Goal: Transaction & Acquisition: Purchase product/service

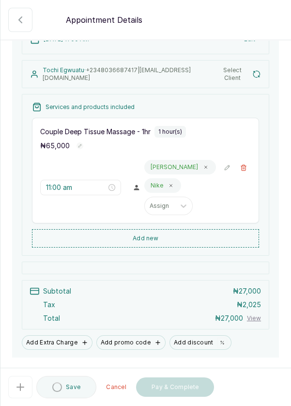
scroll to position [80, 0]
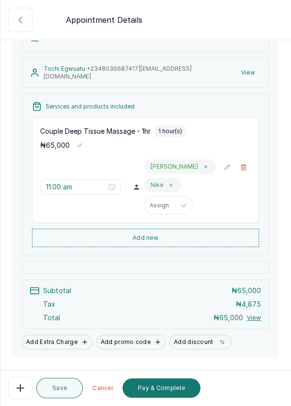
click at [253, 181] on div "Couple Deep Tissue Massage - 1hr 1 hour(s) ₦ 65,000 11:00 am Mary Nike Assign" at bounding box center [145, 170] width 227 height 106
click at [246, 174] on button "🚶 Walk-in (booked by Dermaspace Frontdesk)" at bounding box center [243, 167] width 15 height 15
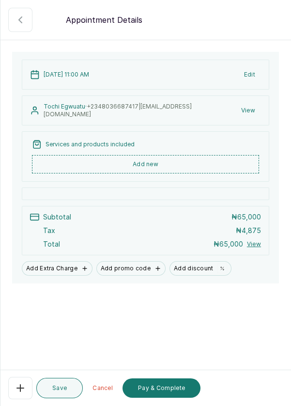
scroll to position [6, 0]
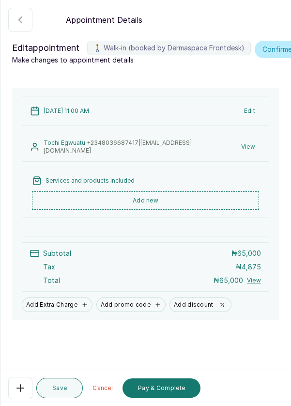
click at [213, 208] on button "Add new" at bounding box center [145, 200] width 227 height 18
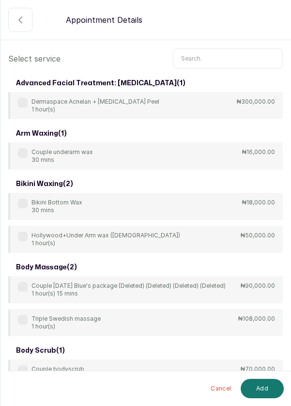
scroll to position [0, 0]
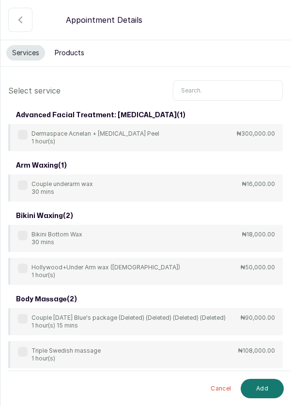
click at [216, 88] on input "text" at bounding box center [228, 90] width 110 height 20
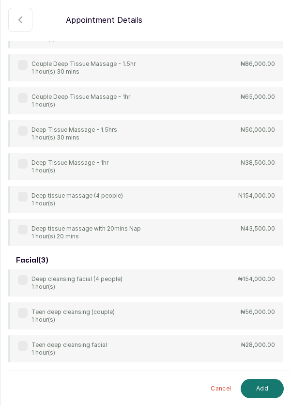
scroll to position [175, 0]
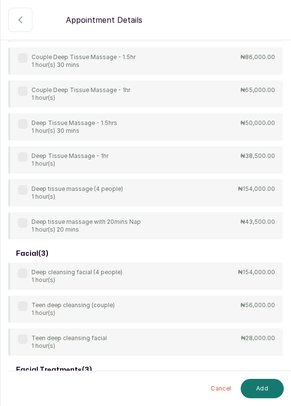
type input "Deep"
click at [30, 154] on div "4Hands Deep Tissue Massage 45 mins ₦55,000.00 Bulk 4hands Deep Tissue Massage (…" at bounding box center [145, 94] width 274 height 290
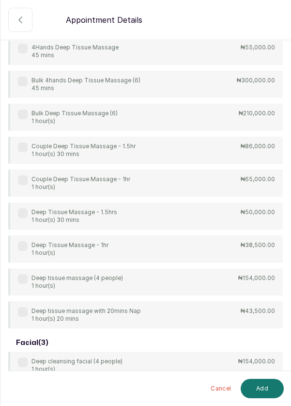
click at [27, 247] on label at bounding box center [23, 246] width 10 height 10
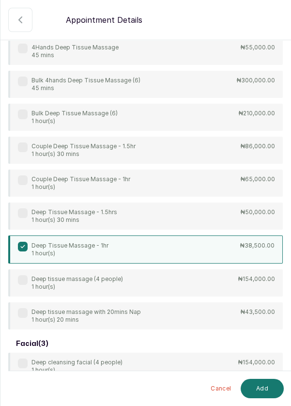
click at [260, 394] on button "Add" at bounding box center [262, 387] width 43 height 19
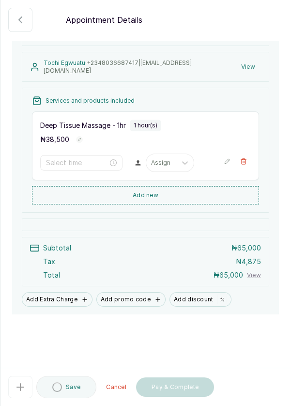
type input "11:00 am"
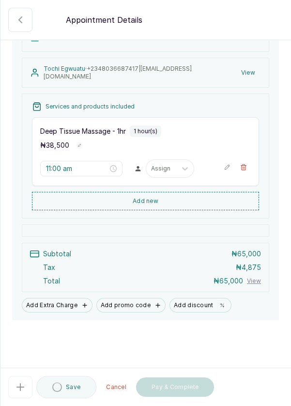
scroll to position [6, 0]
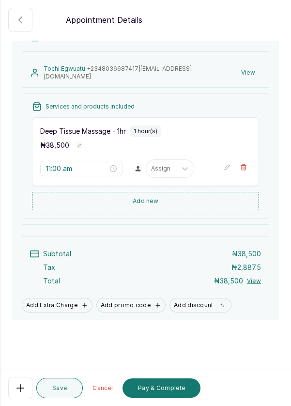
click at [194, 208] on button "Add new" at bounding box center [145, 201] width 227 height 18
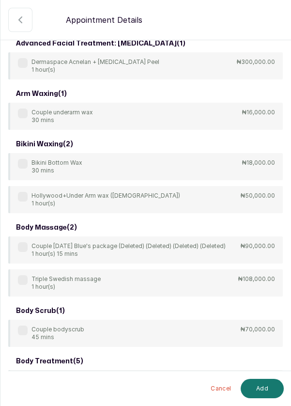
scroll to position [59, 0]
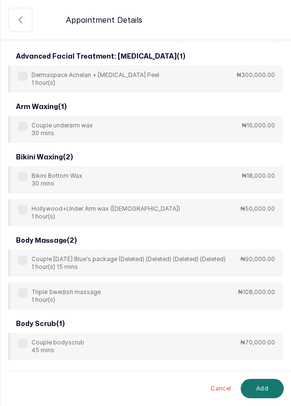
click at [206, 42] on input "text" at bounding box center [228, 32] width 110 height 20
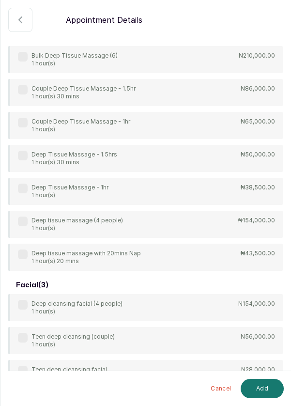
scroll to position [142, 0]
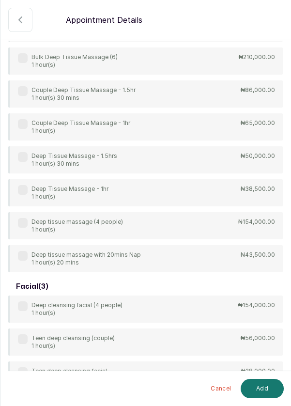
type input "Deep"
click at [23, 190] on label at bounding box center [23, 190] width 10 height 10
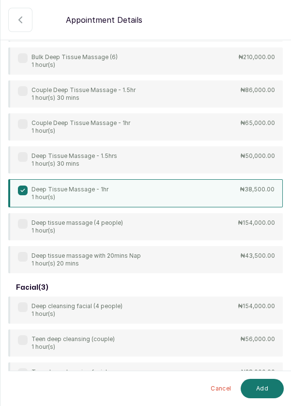
click at [263, 388] on button "Add" at bounding box center [262, 387] width 43 height 19
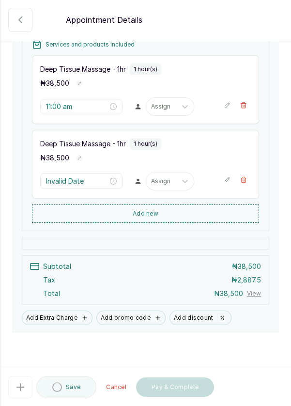
type input "12:00 pm"
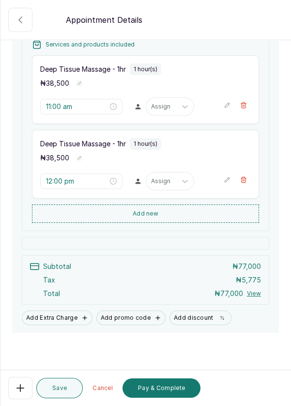
click at [0, 323] on div "12 Sep 2025, 11:00 AM Edit Tochi Egwuatu · +234 8036687417 | tochi.egwuatu@gmai…" at bounding box center [145, 142] width 290 height 380
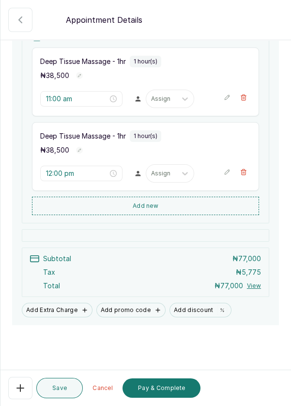
scroll to position [154, 0]
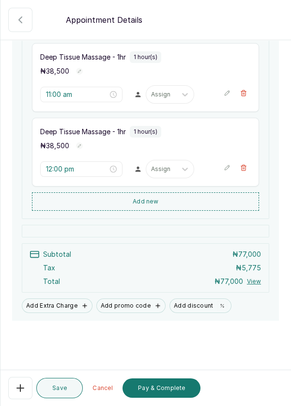
click at [59, 390] on button "Save" at bounding box center [59, 387] width 46 height 20
click at [163, 389] on button "Pay & Complete" at bounding box center [161, 387] width 78 height 19
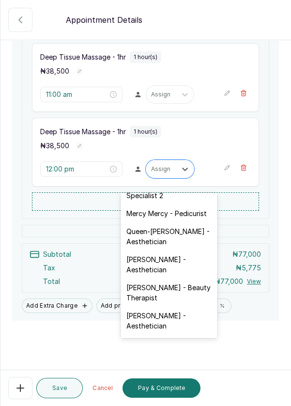
scroll to position [170, 0]
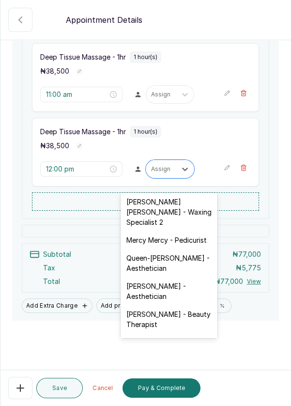
click at [176, 207] on div "Mary Archibong Edet - Waxing Specialist 2" at bounding box center [169, 212] width 97 height 38
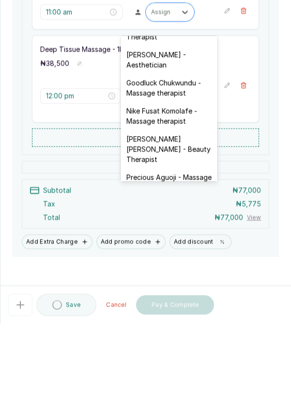
scroll to position [282, 0]
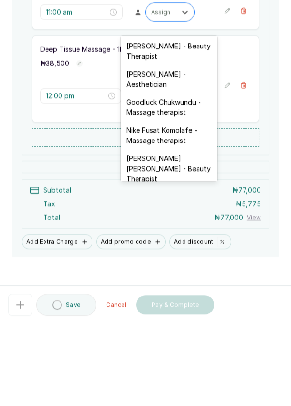
click at [170, 204] on div "Nike Fusat Komolafe - Massage therapist" at bounding box center [169, 217] width 97 height 28
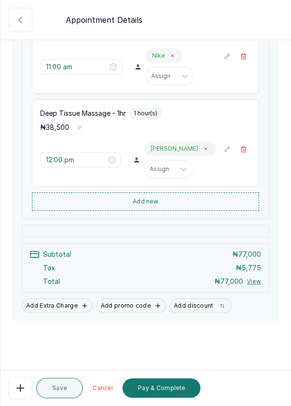
scroll to position [0, 0]
click at [65, 398] on button "Save" at bounding box center [59, 387] width 46 height 20
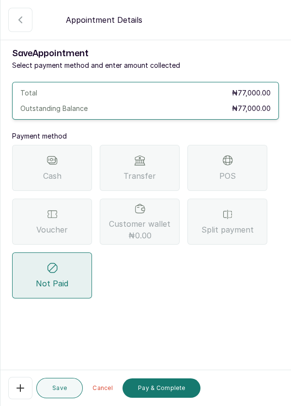
click at [234, 221] on div "Split payment" at bounding box center [227, 221] width 80 height 46
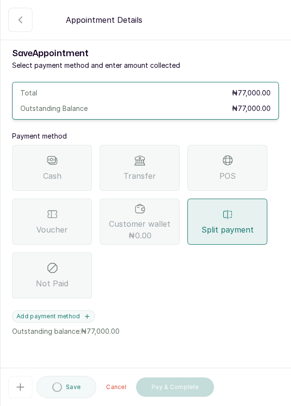
click at [86, 320] on button "Add payment method" at bounding box center [53, 316] width 83 height 13
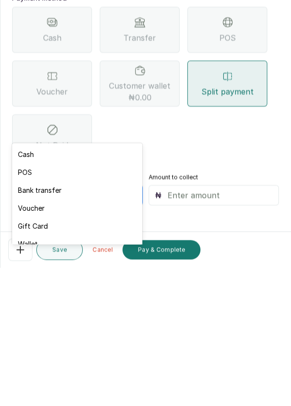
scroll to position [21, 0]
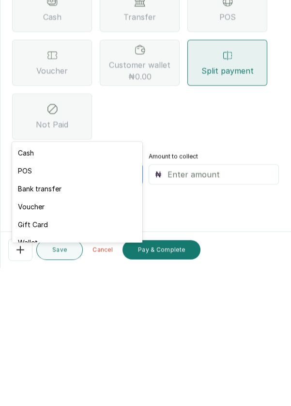
click at [51, 346] on div "Voucher" at bounding box center [77, 344] width 130 height 18
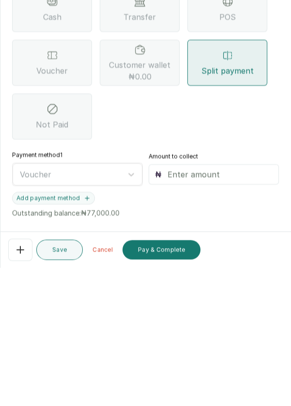
scroll to position [7, 0]
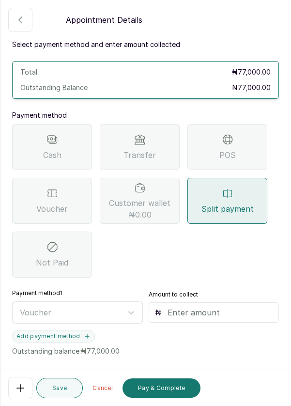
click at [224, 306] on input "text" at bounding box center [220, 312] width 106 height 12
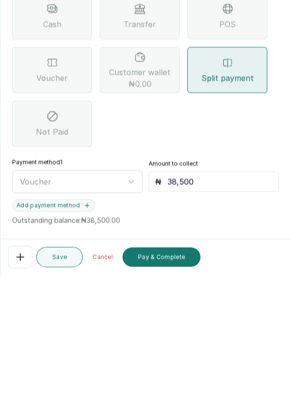
type input "38,500"
click at [91, 330] on button "Add payment method" at bounding box center [53, 336] width 83 height 13
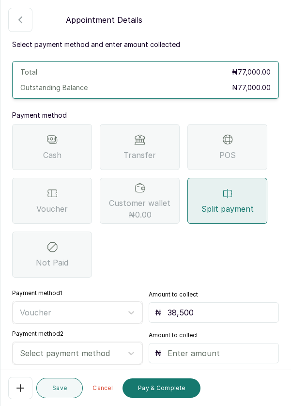
click at [226, 347] on input "text" at bounding box center [220, 353] width 106 height 12
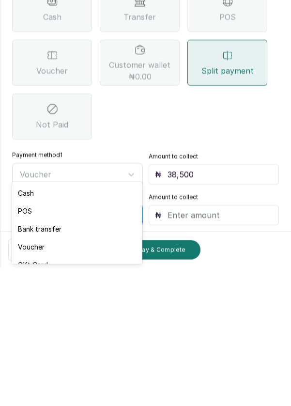
click at [38, 352] on div "POS" at bounding box center [77, 349] width 130 height 18
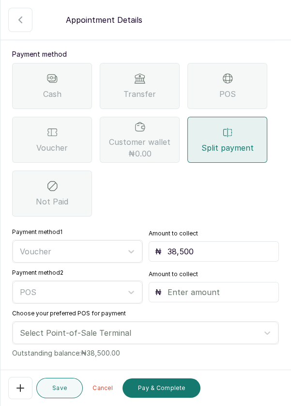
scroll to position [100, 0]
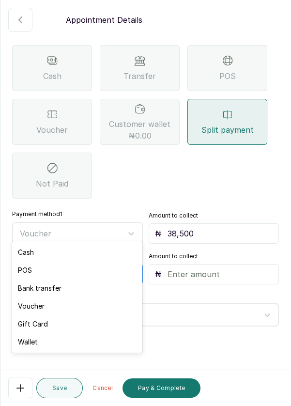
click at [221, 268] on input "text" at bounding box center [220, 274] width 106 height 12
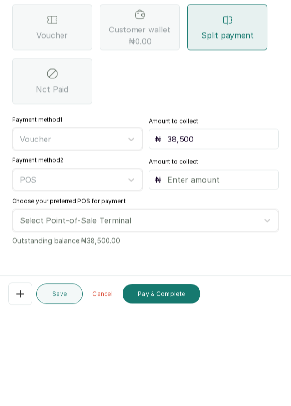
scroll to position [7, 0]
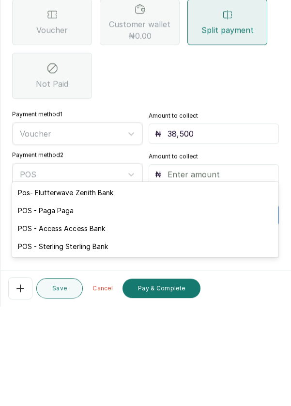
click at [104, 326] on div "POS - Access Access Bank" at bounding box center [145, 328] width 266 height 18
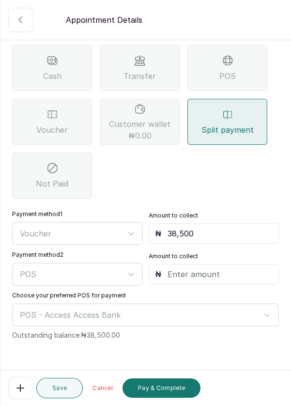
click at [210, 268] on input "text" at bounding box center [220, 274] width 106 height 12
type input "38,500"
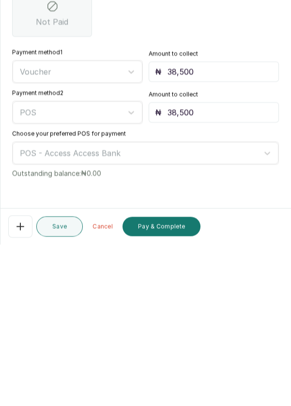
click at [164, 387] on button "Pay & Complete" at bounding box center [161, 387] width 78 height 19
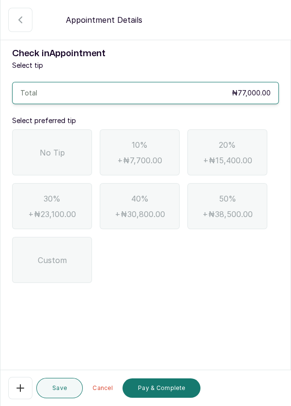
scroll to position [0, 0]
click at [54, 147] on span "No Tip" at bounding box center [52, 153] width 25 height 12
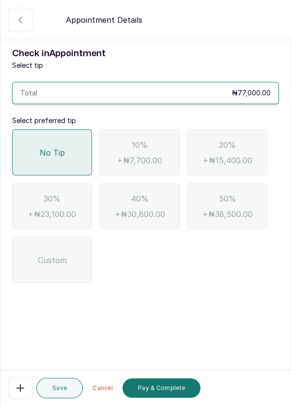
click at [180, 388] on button "Pay & Complete" at bounding box center [161, 387] width 78 height 19
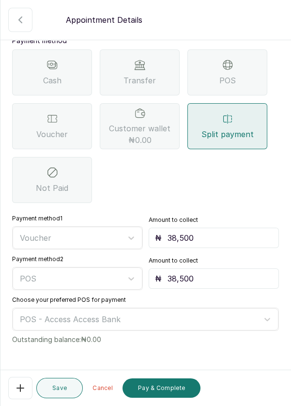
scroll to position [100, 0]
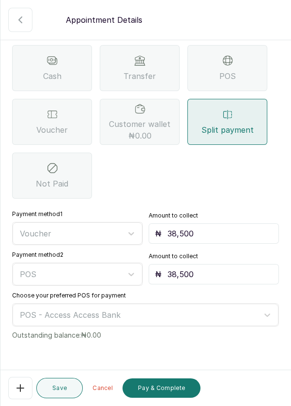
click at [179, 387] on button "Pay & Complete" at bounding box center [161, 387] width 78 height 19
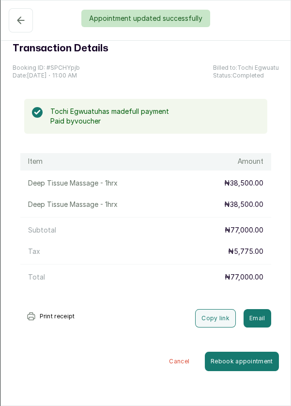
click at [15, 20] on div "Appointment updated successfully" at bounding box center [145, 18] width 291 height 17
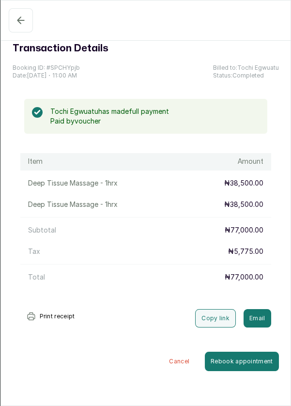
click at [21, 22] on icon "button" at bounding box center [21, 21] width 12 height 12
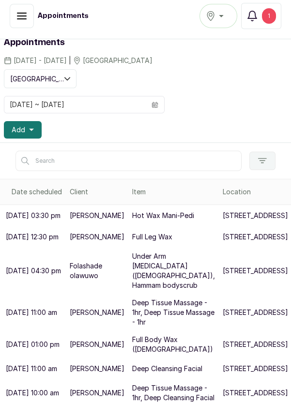
click at [269, 17] on div "1" at bounding box center [269, 15] width 14 height 15
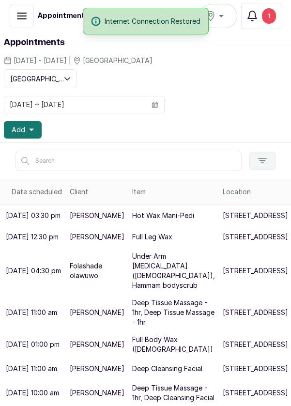
scroll to position [61, 0]
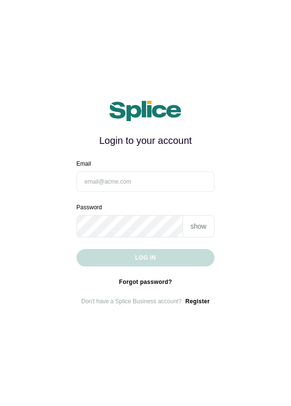
type input "[EMAIL_ADDRESS][DOMAIN_NAME]"
click at [76, 249] on button "Log in" at bounding box center [145, 257] width 138 height 17
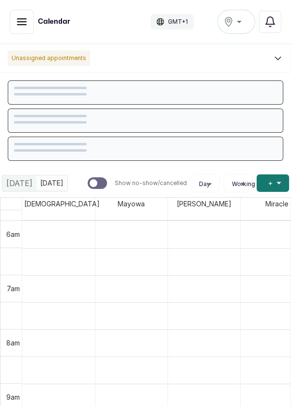
scroll to position [326, 0]
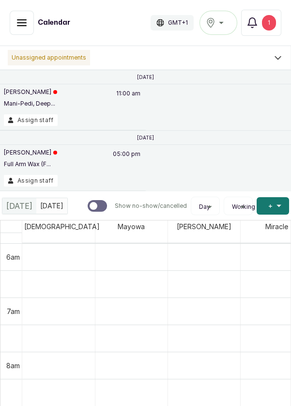
click at [24, 26] on icon "button" at bounding box center [22, 23] width 12 height 12
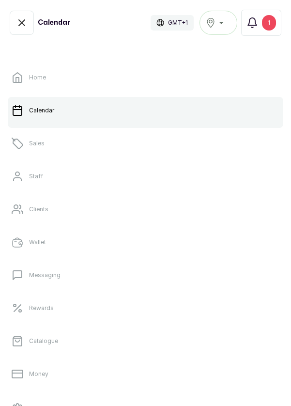
click at [52, 148] on link "Sales" at bounding box center [145, 143] width 275 height 27
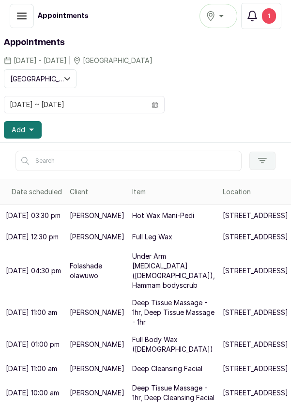
scroll to position [78, 0]
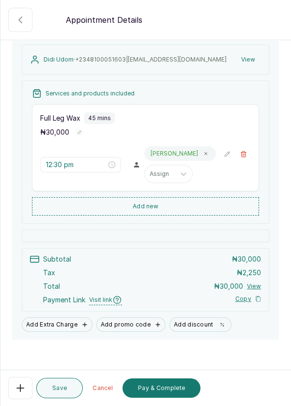
scroll to position [100, 0]
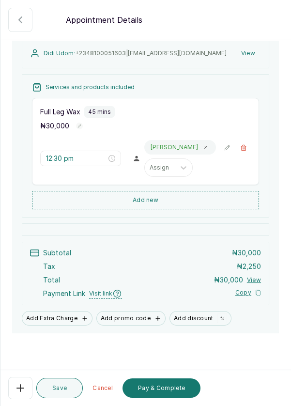
click at [171, 397] on button "Pay & Complete" at bounding box center [161, 387] width 78 height 19
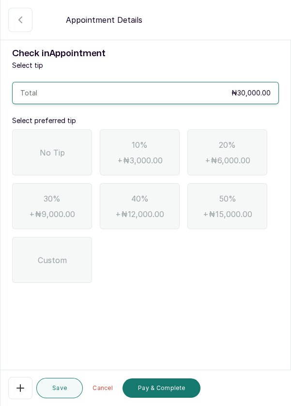
scroll to position [0, 0]
click at [61, 160] on div "No Tip" at bounding box center [52, 152] width 80 height 46
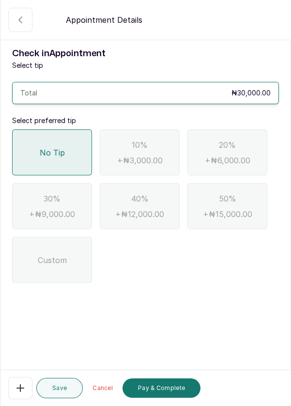
click at [167, 397] on button "Pay & Complete" at bounding box center [161, 387] width 78 height 19
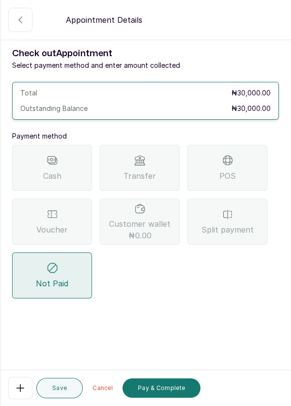
click at [237, 175] on div "POS" at bounding box center [227, 168] width 80 height 46
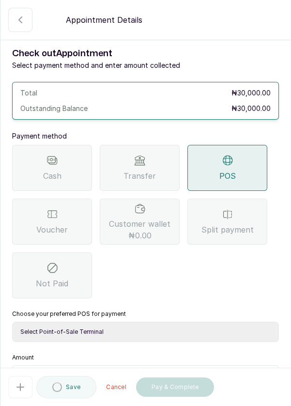
click at [145, 333] on select "Select Point-of-Sale Terminal Pos- Flutterwave Zenith Bank POS - Paga Paga POS …" at bounding box center [145, 331] width 267 height 20
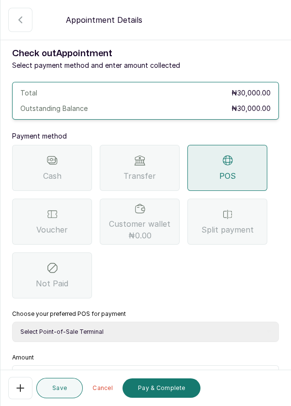
select select "ea021b39-a6bc-4e4d-b5d1-02cb72451b32"
click at [12, 321] on select "Select Point-of-Sale Terminal Pos- Flutterwave Zenith Bank POS - Paga Paga POS …" at bounding box center [145, 331] width 267 height 20
click at [61, 371] on input "text" at bounding box center [151, 377] width 241 height 12
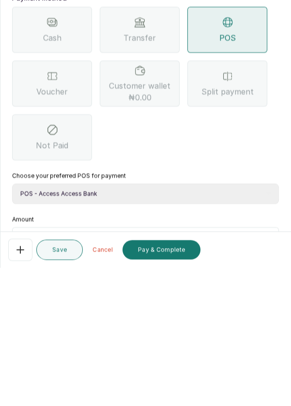
scroll to position [46, 0]
type input "30"
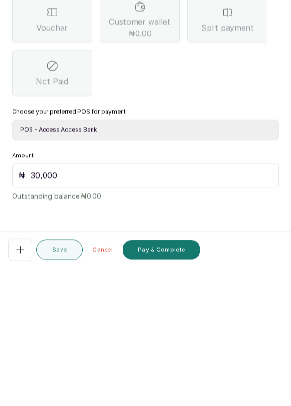
scroll to position [7, 0]
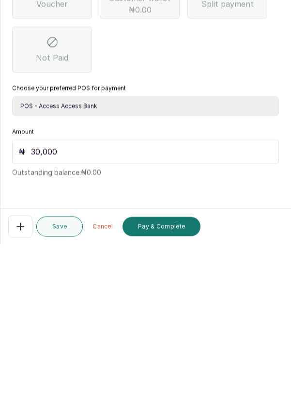
type input "30,000"
click at [180, 390] on button "Pay & Complete" at bounding box center [161, 387] width 78 height 19
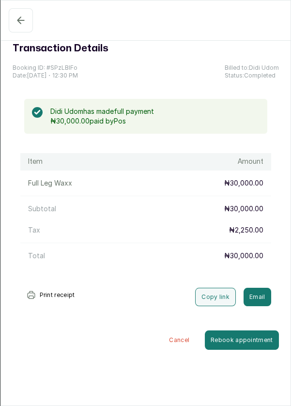
click at [15, 22] on icon "button" at bounding box center [21, 21] width 12 height 12
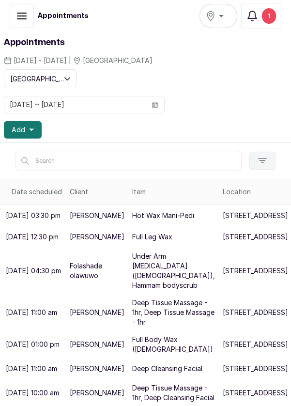
scroll to position [39, 0]
click at [272, 20] on div "1" at bounding box center [269, 15] width 14 height 15
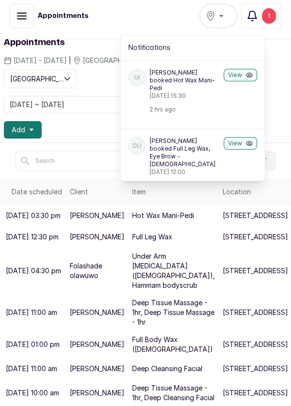
scroll to position [0, 0]
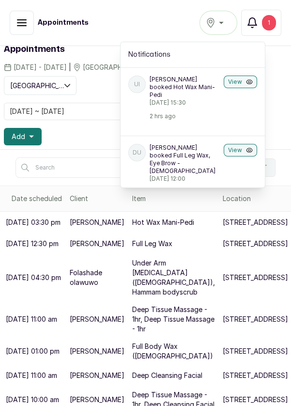
click at [270, 28] on div "1" at bounding box center [269, 22] width 14 height 15
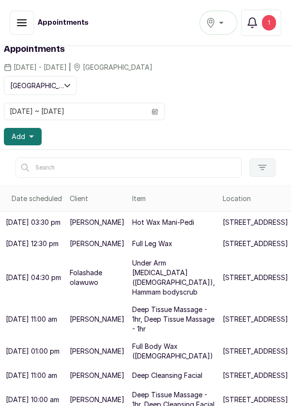
click at [271, 20] on div "1" at bounding box center [269, 22] width 14 height 15
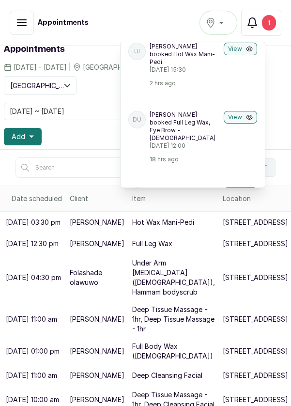
scroll to position [40, 0]
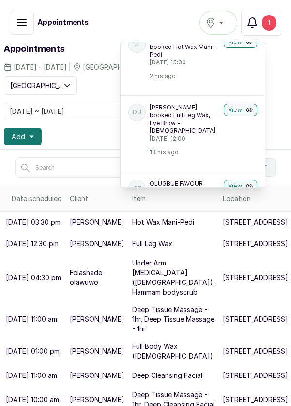
click at [251, 106] on icon "button" at bounding box center [249, 109] width 7 height 7
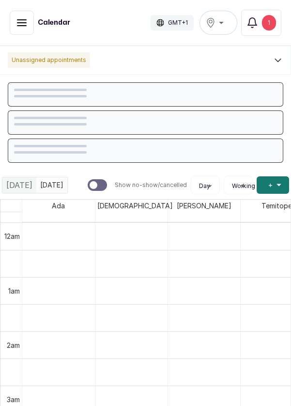
scroll to position [326, 0]
click at [12, 30] on button "Show no-show/cancelled" at bounding box center [22, 23] width 24 height 24
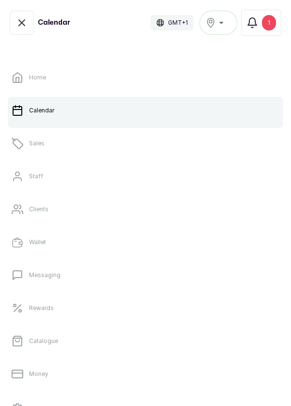
click at [52, 147] on link "Sales" at bounding box center [145, 143] width 275 height 27
